Goal: Task Accomplishment & Management: Use online tool/utility

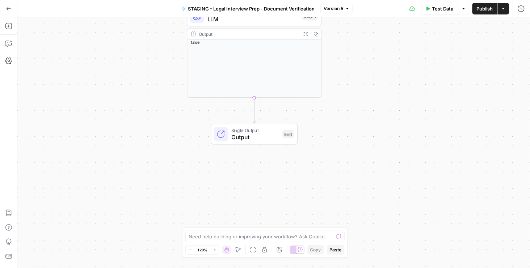
drag, startPoint x: 370, startPoint y: 207, endPoint x: 329, endPoint y: 124, distance: 92.8
click at [349, 117] on div "Workflow Input Settings Inputs LLM · O4 Mini LLM Step 1 Output Expand Output Co…" at bounding box center [273, 142] width 513 height 251
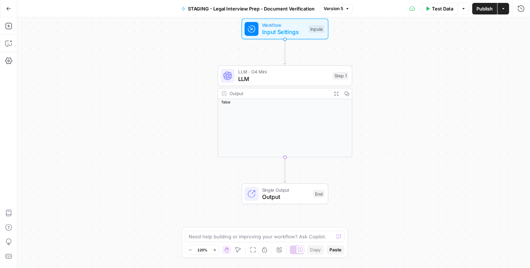
drag, startPoint x: 371, startPoint y: 123, endPoint x: 324, endPoint y: 102, distance: 50.9
click at [397, 165] on div "Workflow Input Settings Inputs LLM · O4 Mini LLM Step 1 Output Expand Output Co…" at bounding box center [273, 142] width 513 height 251
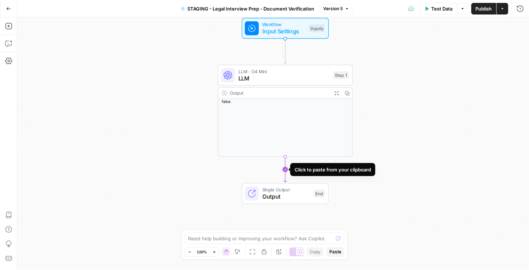
click at [284, 168] on icon "Edge from step_1 to end" at bounding box center [285, 169] width 3 height 25
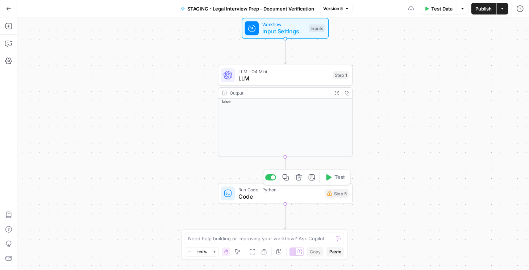
click at [259, 199] on span "Code" at bounding box center [279, 196] width 83 height 9
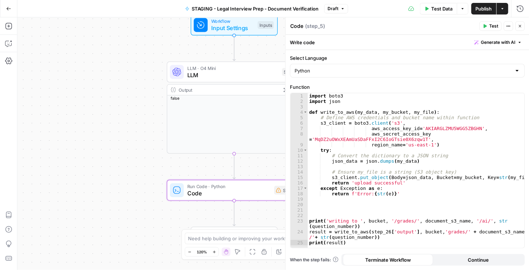
drag, startPoint x: 143, startPoint y: 178, endPoint x: 120, endPoint y: 177, distance: 22.8
click at [119, 177] on div "Workflow Input Settings Inputs LLM · O4 Mini LLM Step 1 Output Expand Output Co…" at bounding box center [272, 143] width 511 height 252
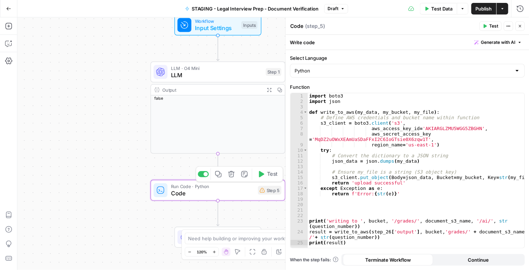
click at [231, 174] on icon "button" at bounding box center [231, 174] width 6 height 6
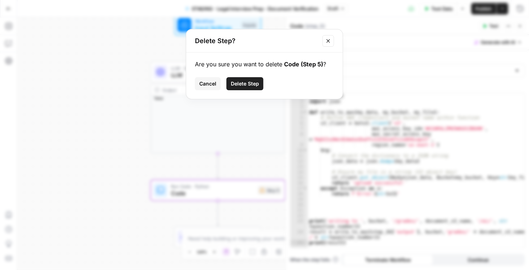
click at [245, 87] on button "Delete Step" at bounding box center [244, 83] width 37 height 13
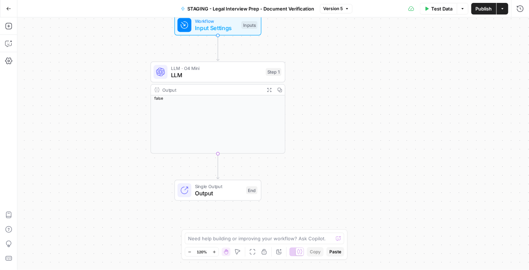
click at [484, 10] on span "Publish" at bounding box center [483, 8] width 16 height 7
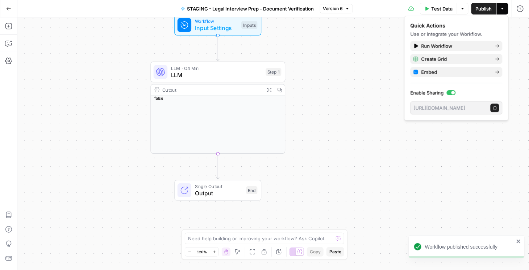
click at [5, 9] on button "Go Back" at bounding box center [8, 8] width 13 height 13
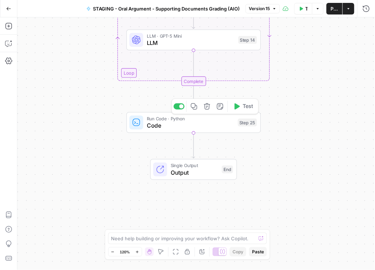
click at [195, 109] on icon "button" at bounding box center [194, 106] width 7 height 7
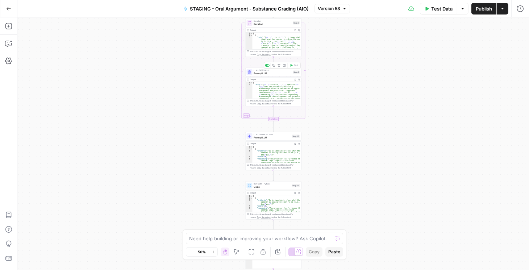
click at [270, 72] on span "Prompt LLM" at bounding box center [273, 74] width 38 height 4
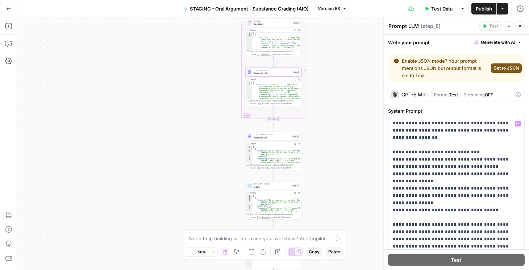
scroll to position [165, 0]
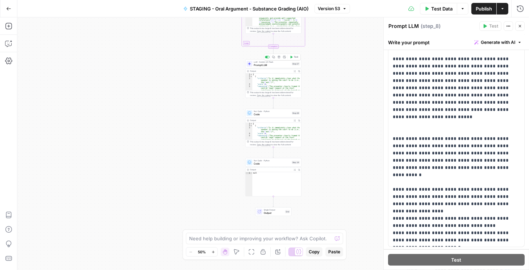
click at [265, 66] on span "Prompt LLM" at bounding box center [272, 65] width 37 height 4
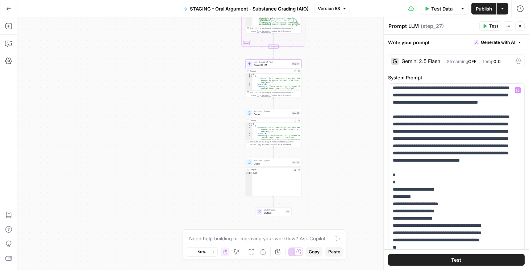
scroll to position [0, 0]
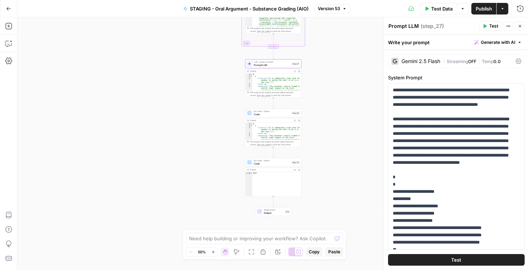
click at [520, 28] on button "Close" at bounding box center [519, 25] width 9 height 9
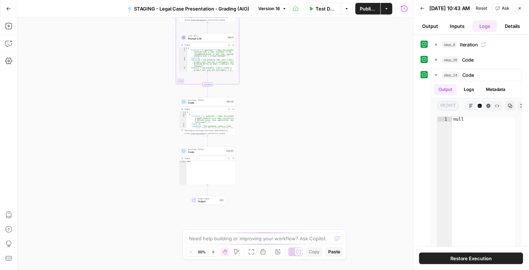
drag, startPoint x: 295, startPoint y: 206, endPoint x: 291, endPoint y: 139, distance: 67.5
click at [291, 139] on div "Workflow Input Settings Inputs Loop Iteration Iteration Step 9 Output Expand Ou…" at bounding box center [214, 143] width 395 height 252
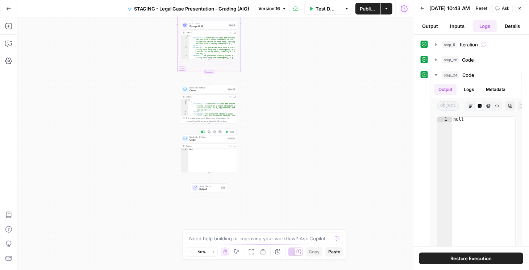
click at [206, 139] on span "Code" at bounding box center [207, 140] width 37 height 4
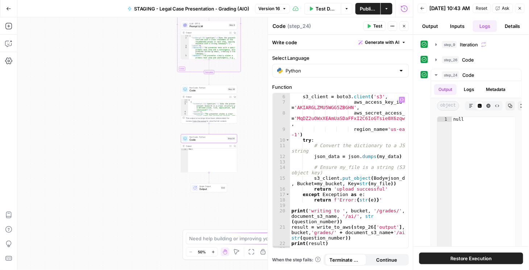
scroll to position [41, 0]
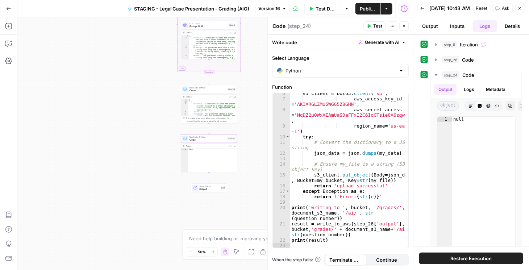
click at [522, 12] on button "Close" at bounding box center [519, 8] width 9 height 9
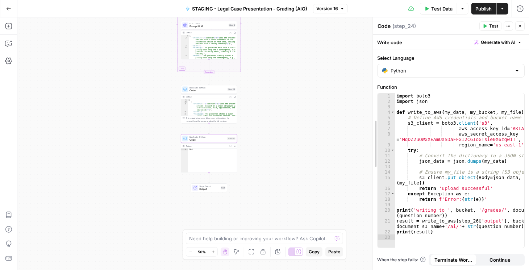
drag, startPoint x: 385, startPoint y: 169, endPoint x: 255, endPoint y: 134, distance: 134.7
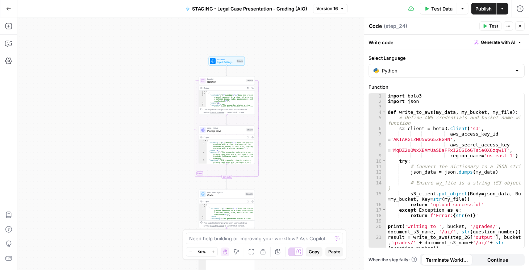
drag, startPoint x: 294, startPoint y: 150, endPoint x: 249, endPoint y: 131, distance: 48.0
click at [304, 210] on div "Workflow Input Settings Inputs Loop Iteration Iteration Step 9 Output Expand Ou…" at bounding box center [272, 143] width 511 height 252
click at [223, 60] on span "Input Settings" at bounding box center [226, 62] width 18 height 4
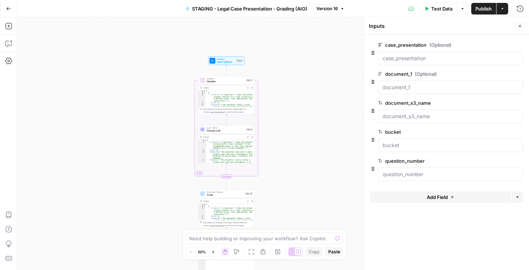
click at [520, 25] on icon "button" at bounding box center [520, 26] width 4 height 4
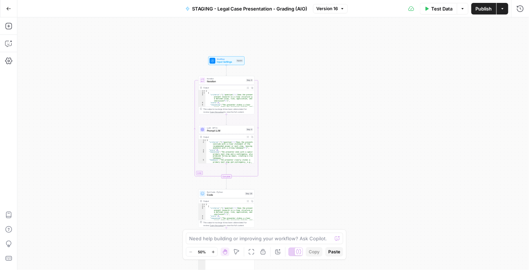
click at [503, 10] on icon "button" at bounding box center [502, 9] width 4 height 4
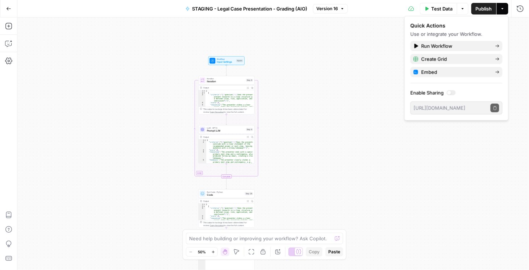
click at [451, 92] on div at bounding box center [449, 93] width 4 height 4
click at [497, 111] on button "Copy public execute URL" at bounding box center [494, 108] width 9 height 9
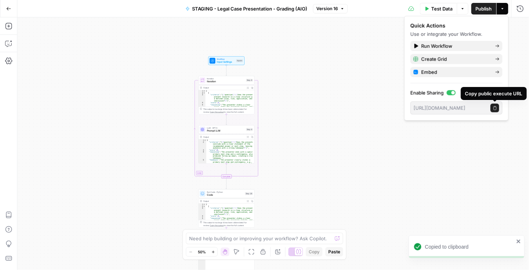
click at [453, 92] on div at bounding box center [453, 93] width 4 height 4
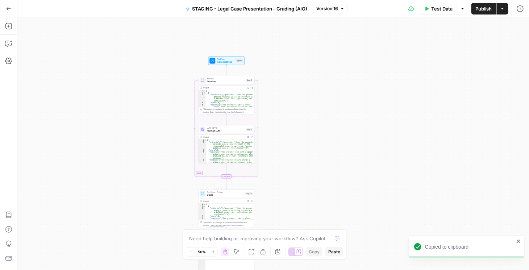
drag, startPoint x: 328, startPoint y: 157, endPoint x: 329, endPoint y: 160, distance: 4.0
click at [328, 158] on div "Workflow Input Settings Inputs Loop Iteration Iteration Step 9 Output Expand Ou…" at bounding box center [272, 143] width 511 height 252
click at [224, 132] on span "Prompt LLM" at bounding box center [226, 132] width 38 height 4
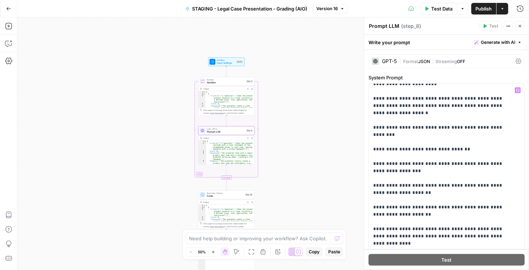
scroll to position [341, 0]
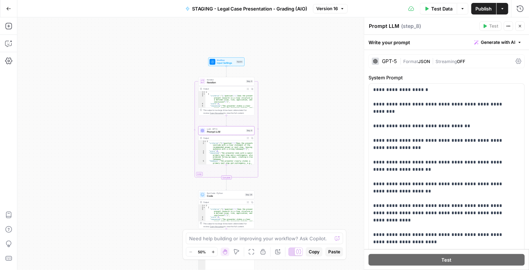
click at [223, 81] on span "Iteration" at bounding box center [226, 83] width 38 height 4
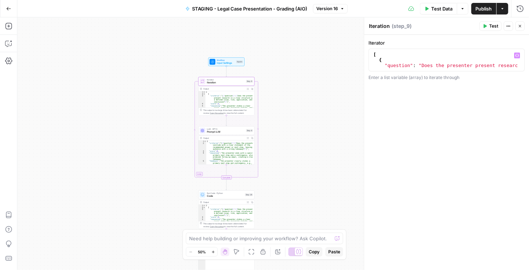
type textarea "**********"
click at [408, 64] on div "[ { "question" : "Does the presenter present research in a clear structure with…" at bounding box center [445, 71] width 147 height 38
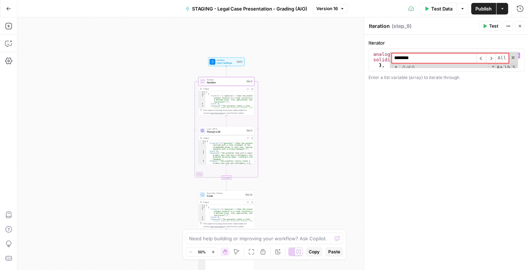
scroll to position [376, 0]
type input "********"
click at [495, 58] on span "​" at bounding box center [489, 58] width 9 height 10
click at [396, 66] on span "+" at bounding box center [395, 67] width 7 height 6
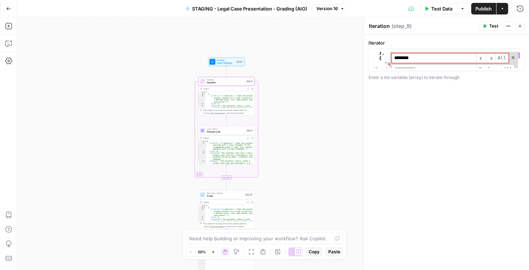
click at [411, 67] on input at bounding box center [434, 69] width 85 height 10
drag, startPoint x: 421, startPoint y: 57, endPoint x: 375, endPoint y: 61, distance: 45.8
click at [375, 61] on div "} , { "question" : "Does the presenter maintain focus on the defined legal issu…" at bounding box center [445, 60] width 146 height 16
click at [408, 67] on input at bounding box center [434, 69] width 85 height 10
click at [413, 66] on input at bounding box center [434, 69] width 85 height 10
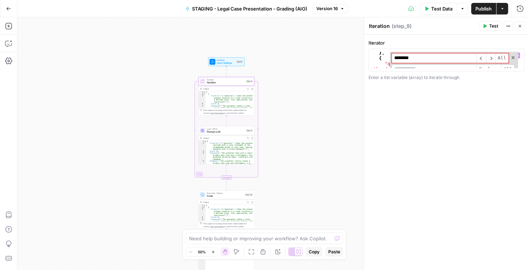
paste input "********"
type input "********"
click at [384, 57] on div "} , { "question" : "Does the presenter maintain focus on the defined legal issu…" at bounding box center [445, 60] width 146 height 16
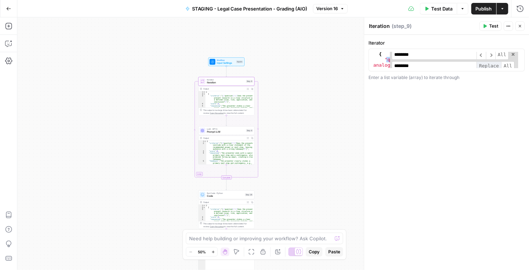
type input "********"
click at [492, 66] on span "Replace" at bounding box center [488, 68] width 25 height 10
click at [505, 66] on span "All" at bounding box center [507, 68] width 13 height 10
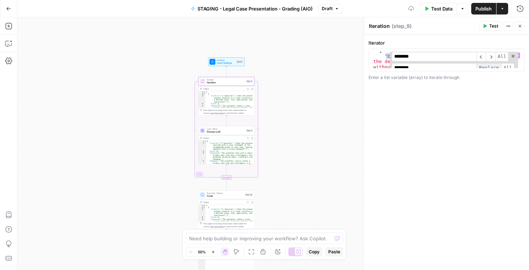
click at [494, 66] on span "Replace" at bounding box center [488, 68] width 25 height 10
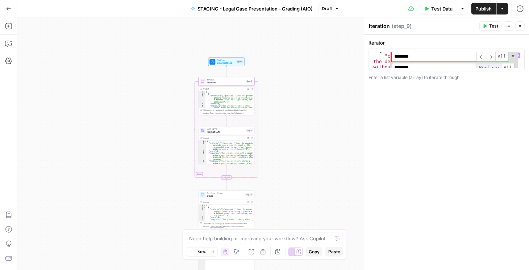
click at [494, 66] on span "Replace" at bounding box center [488, 68] width 25 height 10
click at [493, 57] on span "​" at bounding box center [489, 57] width 9 height 10
click at [491, 67] on span "Replace" at bounding box center [488, 68] width 25 height 10
click at [511, 55] on span at bounding box center [512, 56] width 5 height 5
type textarea "**********"
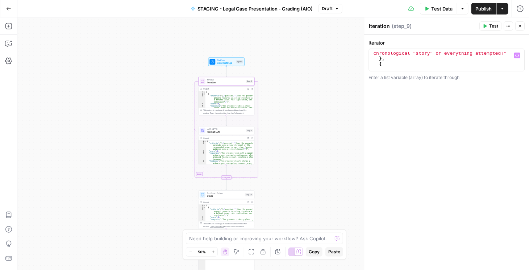
scroll to position [81, 0]
click at [487, 9] on span "Publish" at bounding box center [483, 8] width 16 height 7
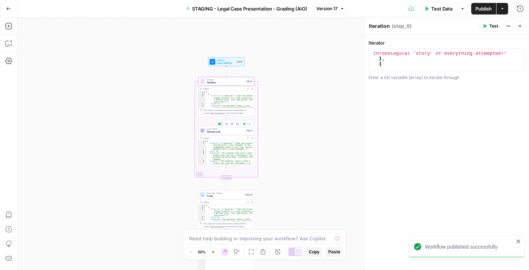
click at [220, 132] on span "Prompt LLM" at bounding box center [226, 132] width 38 height 4
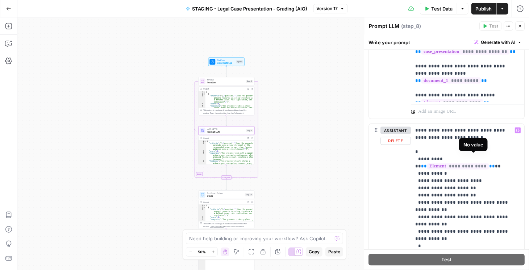
scroll to position [372, 0]
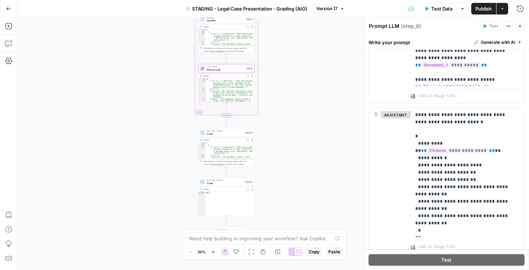
click at [230, 183] on span "Code" at bounding box center [225, 183] width 37 height 4
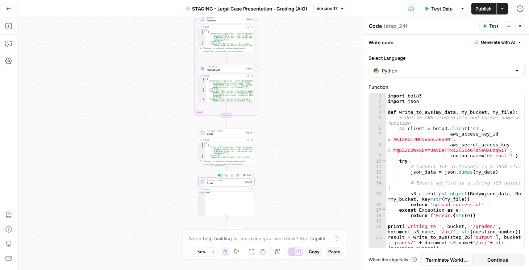
scroll to position [13, 0]
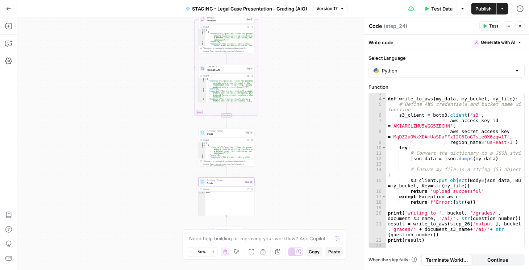
click at [485, 8] on span "Publish" at bounding box center [483, 8] width 16 height 7
click at [73, 91] on div "Workflow Input Settings Inputs Loop Iteration Iteration Step 9 Output Expand Ou…" at bounding box center [272, 143] width 511 height 252
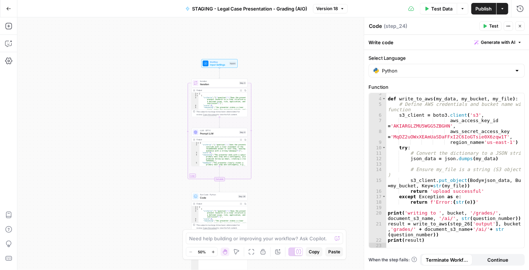
drag, startPoint x: 162, startPoint y: 77, endPoint x: 147, endPoint y: 113, distance: 38.9
click at [142, 114] on div "Workflow Input Settings Inputs Loop Iteration Iteration Step 9 Output Expand Ou…" at bounding box center [272, 143] width 511 height 252
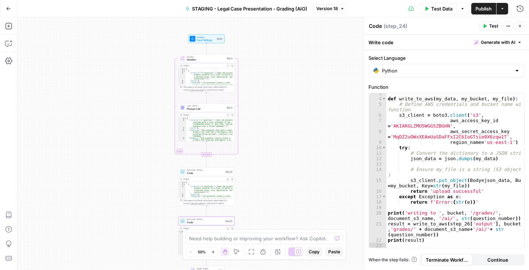
click at [202, 60] on span "Iteration" at bounding box center [206, 60] width 38 height 4
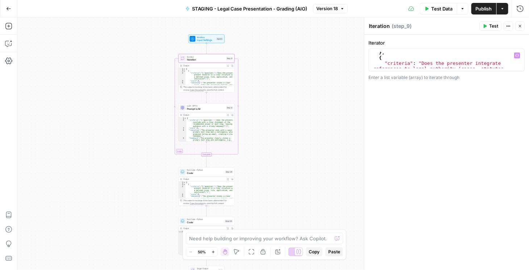
scroll to position [323, 0]
click at [194, 108] on span "Prompt LLM" at bounding box center [206, 109] width 38 height 4
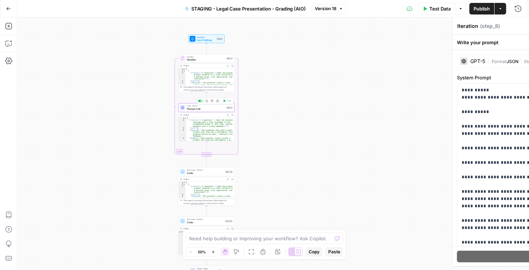
type textarea "Prompt LLM"
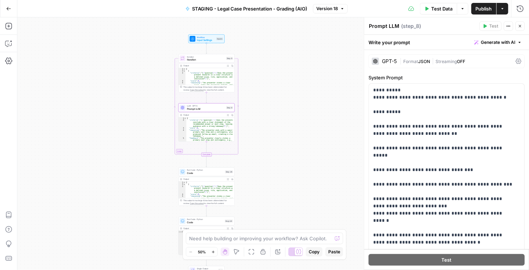
click at [518, 26] on icon "button" at bounding box center [520, 26] width 4 height 4
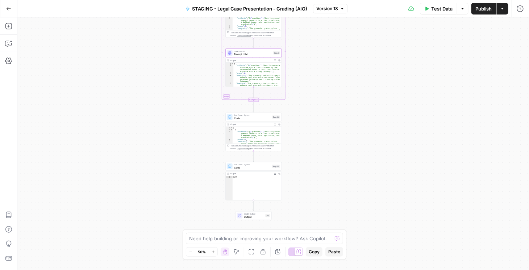
drag, startPoint x: 324, startPoint y: 148, endPoint x: 370, endPoint y: 94, distance: 71.4
click at [370, 94] on div "Workflow Input Settings Inputs Loop Iteration Iteration Step 9 Output Expand Ou…" at bounding box center [272, 143] width 511 height 252
click at [239, 117] on span "Code" at bounding box center [251, 118] width 37 height 4
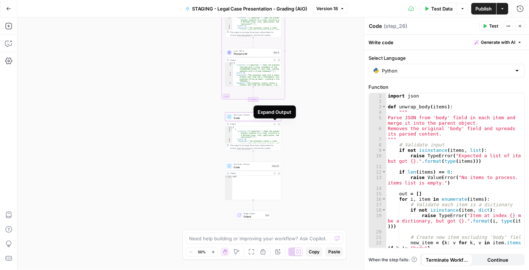
click at [274, 124] on icon "button" at bounding box center [275, 124] width 2 height 2
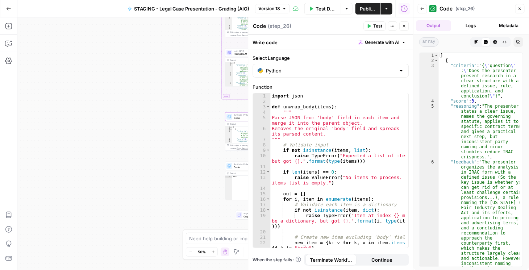
type textarea "**********"
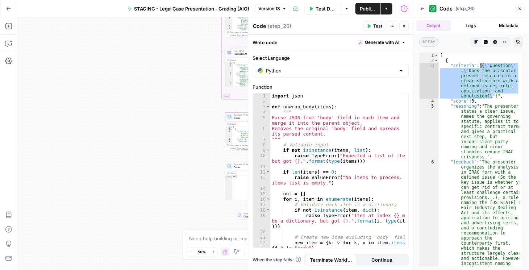
drag, startPoint x: 493, startPoint y: 96, endPoint x: 480, endPoint y: 64, distance: 33.8
click at [481, 66] on div "[ { "criteria" : "{ \" question \" : \" Does the presenter present research in …" at bounding box center [478, 160] width 81 height 214
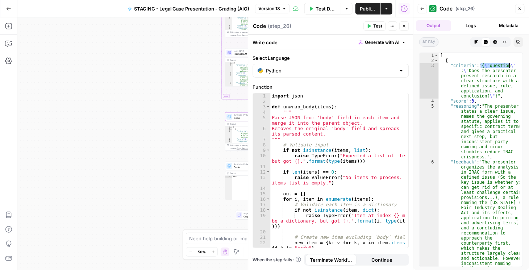
drag, startPoint x: 480, startPoint y: 66, endPoint x: 510, endPoint y: 67, distance: 29.7
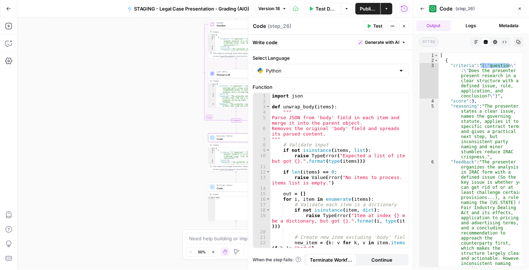
drag, startPoint x: 186, startPoint y: 80, endPoint x: 122, endPoint y: 153, distance: 97.0
click at [110, 159] on div "Workflow Input Settings Inputs Loop Iteration Iteration Step 9 Output Expand Ou…" at bounding box center [214, 143] width 395 height 252
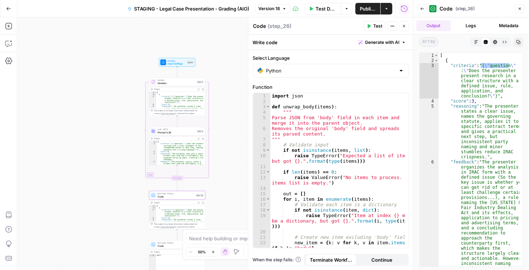
drag, startPoint x: 480, startPoint y: 64, endPoint x: 510, endPoint y: 64, distance: 29.7
drag, startPoint x: 450, startPoint y: 64, endPoint x: 434, endPoint y: 72, distance: 17.6
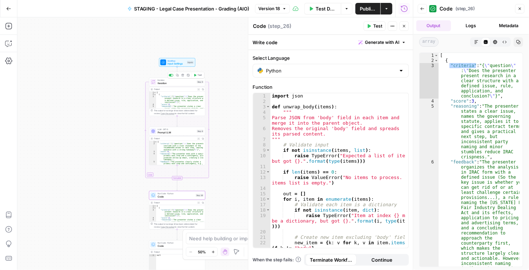
click at [170, 84] on span "Iteration" at bounding box center [176, 83] width 38 height 4
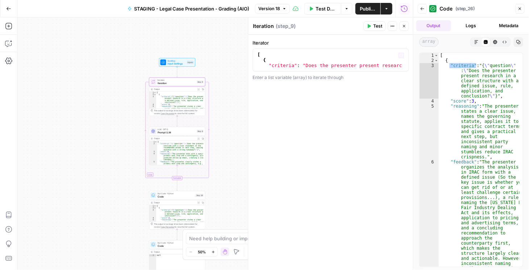
type textarea "**********"
drag, startPoint x: 290, startPoint y: 66, endPoint x: 270, endPoint y: 66, distance: 19.5
click at [270, 65] on div "[ { "criteria" : "Does the presenter present research in a clear structure with…" at bounding box center [329, 71] width 147 height 38
click at [275, 63] on div "[ { "criteria" : "Does the presenter present research in a clear structure with…" at bounding box center [329, 60] width 146 height 16
drag, startPoint x: 286, startPoint y: 67, endPoint x: 273, endPoint y: 67, distance: 13.0
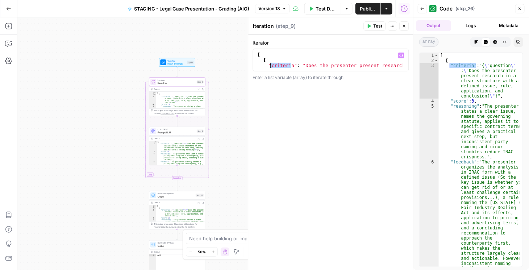
click at [273, 67] on div "[ { "criteria" : "Does the presenter present research in a clear structure with…" at bounding box center [329, 71] width 147 height 38
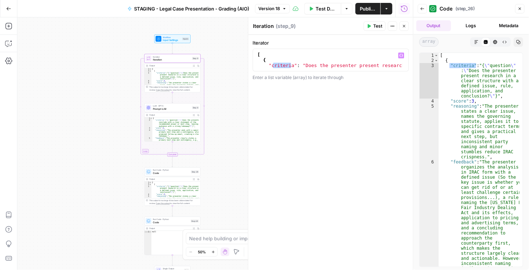
drag, startPoint x: 230, startPoint y: 153, endPoint x: 219, endPoint y: 100, distance: 54.7
click at [220, 100] on div "Workflow Input Settings Inputs Loop Iteration Iteration Step 9 Output Expand Ou…" at bounding box center [214, 143] width 395 height 252
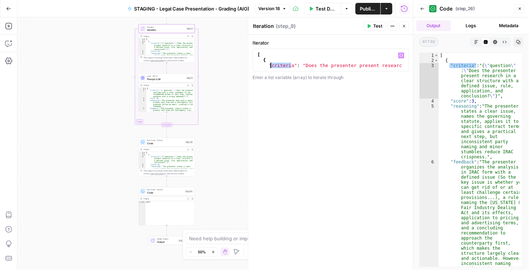
drag, startPoint x: 291, startPoint y: 66, endPoint x: 270, endPoint y: 67, distance: 20.3
click at [270, 67] on div "[ { "criteria" : "Does the presenter present research in a clear structure with…" at bounding box center [329, 71] width 147 height 38
drag, startPoint x: 218, startPoint y: 150, endPoint x: 129, endPoint y: 123, distance: 92.6
click at [216, 129] on div "Workflow Input Settings Inputs Loop Iteration Iteration Step 9 Output Expand Ou…" at bounding box center [214, 143] width 395 height 252
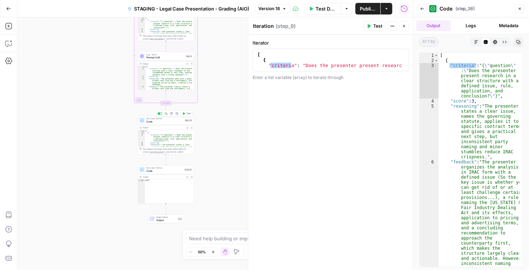
click at [164, 122] on span "Code" at bounding box center [164, 122] width 37 height 4
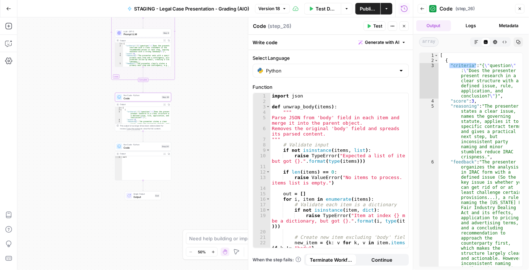
drag, startPoint x: 217, startPoint y: 178, endPoint x: 203, endPoint y: 157, distance: 25.6
click at [194, 155] on div "Workflow Input Settings Inputs Loop Iteration Iteration Step 9 Output Expand Ou…" at bounding box center [214, 143] width 395 height 252
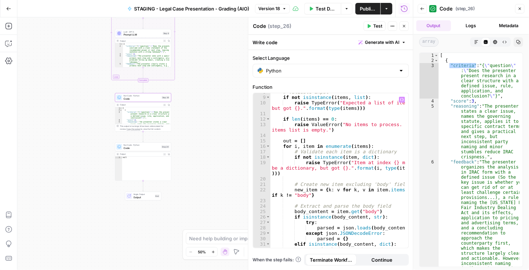
scroll to position [0, 0]
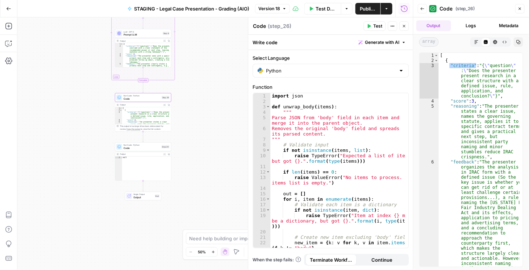
click at [146, 34] on span "Prompt LLM" at bounding box center [142, 35] width 38 height 4
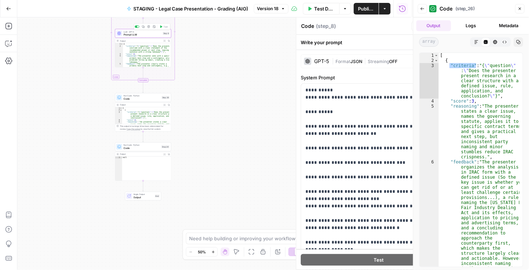
type textarea "Prompt LLM"
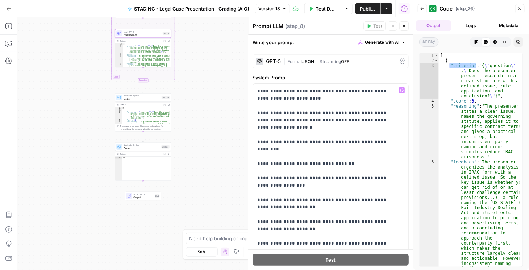
scroll to position [341, 0]
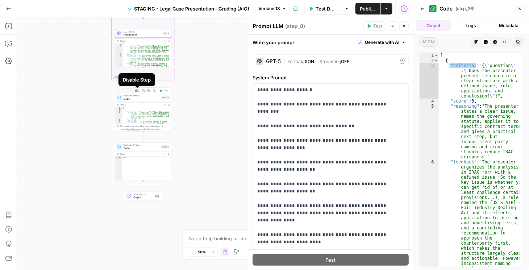
click at [137, 90] on div at bounding box center [138, 91] width 2 height 2
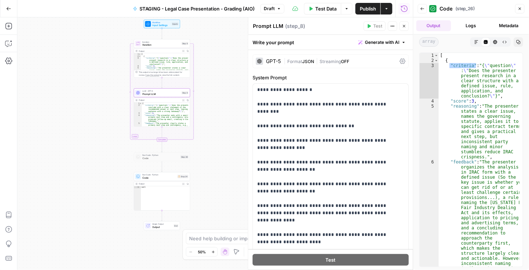
drag, startPoint x: 212, startPoint y: 93, endPoint x: 223, endPoint y: 151, distance: 58.9
click at [230, 149] on div "Workflow Input Settings Inputs Loop Iteration Iteration Step 9 Output Expand Ou…" at bounding box center [214, 143] width 395 height 252
click at [153, 177] on span "Code" at bounding box center [159, 178] width 34 height 4
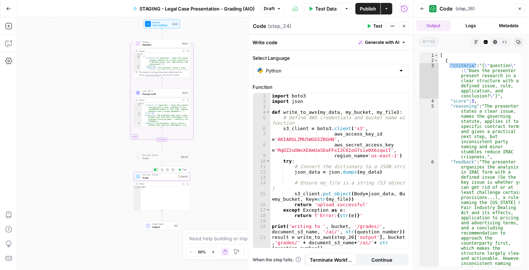
scroll to position [13, 0]
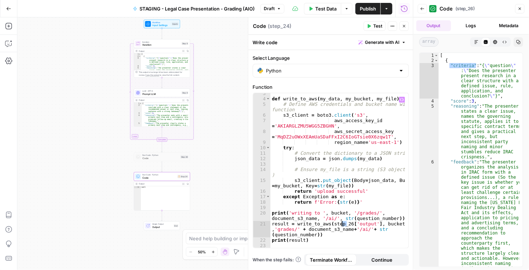
drag, startPoint x: 346, startPoint y: 223, endPoint x: 341, endPoint y: 222, distance: 5.9
click at [341, 222] on div "def write_to_aws ( my_data , my_bucket , my_file ) : # Define AWS credentials a…" at bounding box center [337, 173] width 135 height 166
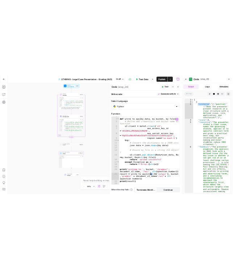
scroll to position [0, 5]
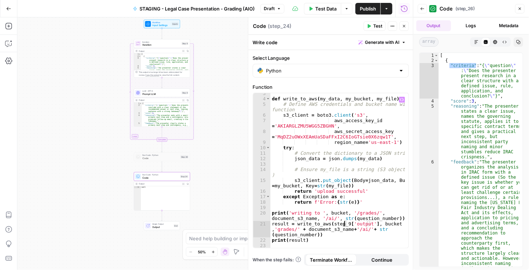
type textarea "**********"
click at [371, 8] on span "Publish" at bounding box center [367, 8] width 16 height 7
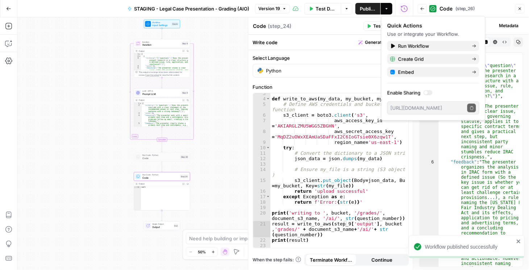
click at [344, 28] on div "Code Code ( step_24 )" at bounding box center [307, 26] width 109 height 8
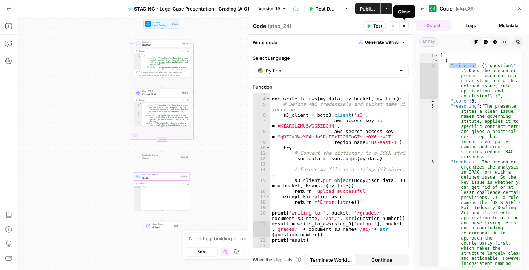
click at [403, 25] on icon "button" at bounding box center [404, 26] width 4 height 4
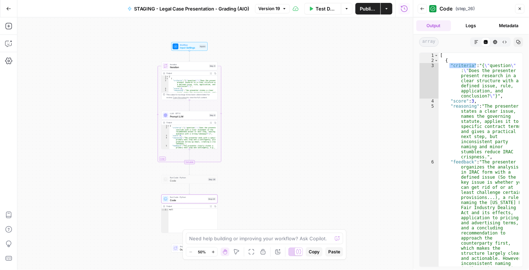
drag, startPoint x: 205, startPoint y: 39, endPoint x: 176, endPoint y: 52, distance: 32.4
click at [230, 61] on div "Workflow Input Settings Inputs Loop Iteration Iteration Step 9 Output Expand Ou…" at bounding box center [214, 143] width 395 height 252
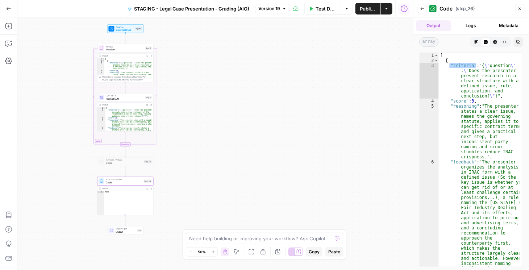
drag, startPoint x: 233, startPoint y: 117, endPoint x: 167, endPoint y: 98, distance: 68.8
click at [167, 98] on div "Workflow Input Settings Inputs Loop Iteration Iteration Step 9 Output Expand Ou…" at bounding box center [214, 143] width 395 height 252
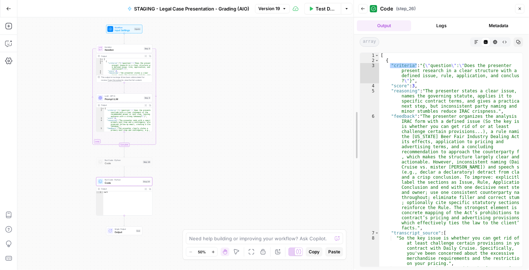
drag, startPoint x: 411, startPoint y: 91, endPoint x: 352, endPoint y: 98, distance: 59.8
click at [352, 98] on div at bounding box center [353, 135] width 7 height 270
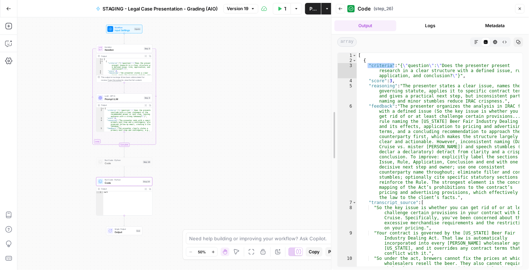
drag, startPoint x: 351, startPoint y: 101, endPoint x: 328, endPoint y: 98, distance: 22.5
click at [328, 98] on div at bounding box center [331, 135] width 7 height 270
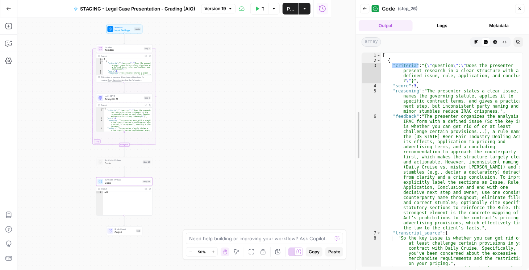
drag, startPoint x: 329, startPoint y: 101, endPoint x: 322, endPoint y: 94, distance: 10.0
click at [353, 97] on div at bounding box center [355, 135] width 7 height 270
